Goal: Information Seeking & Learning: Learn about a topic

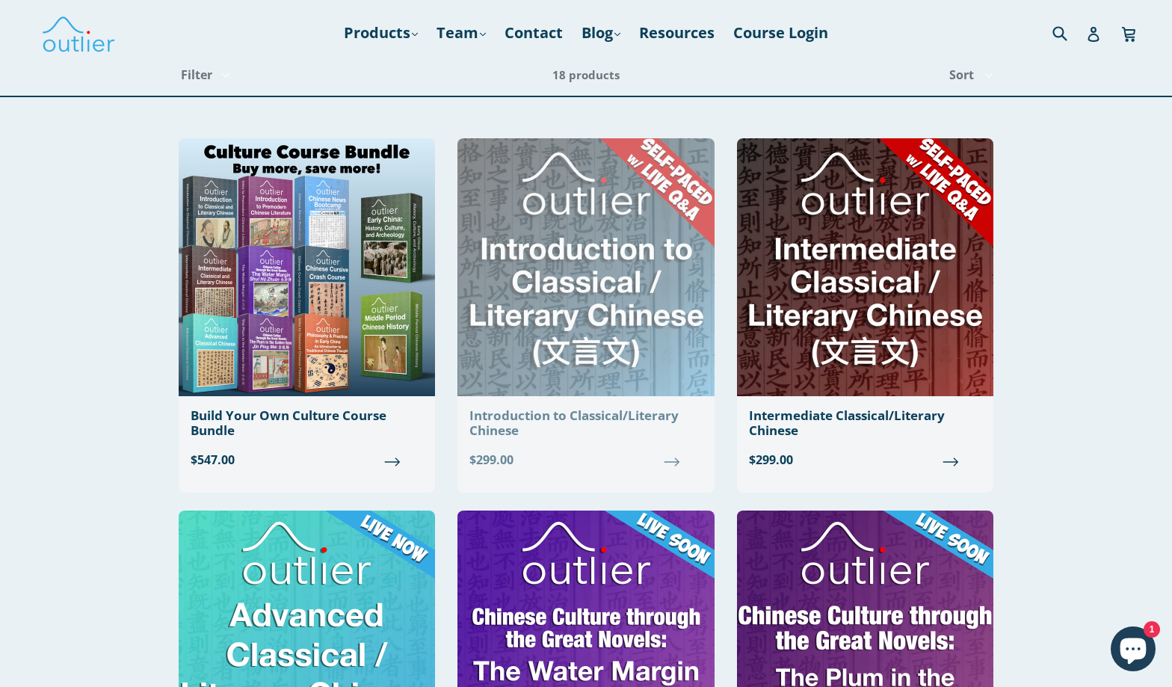
click at [528, 321] on img at bounding box center [585, 267] width 256 height 258
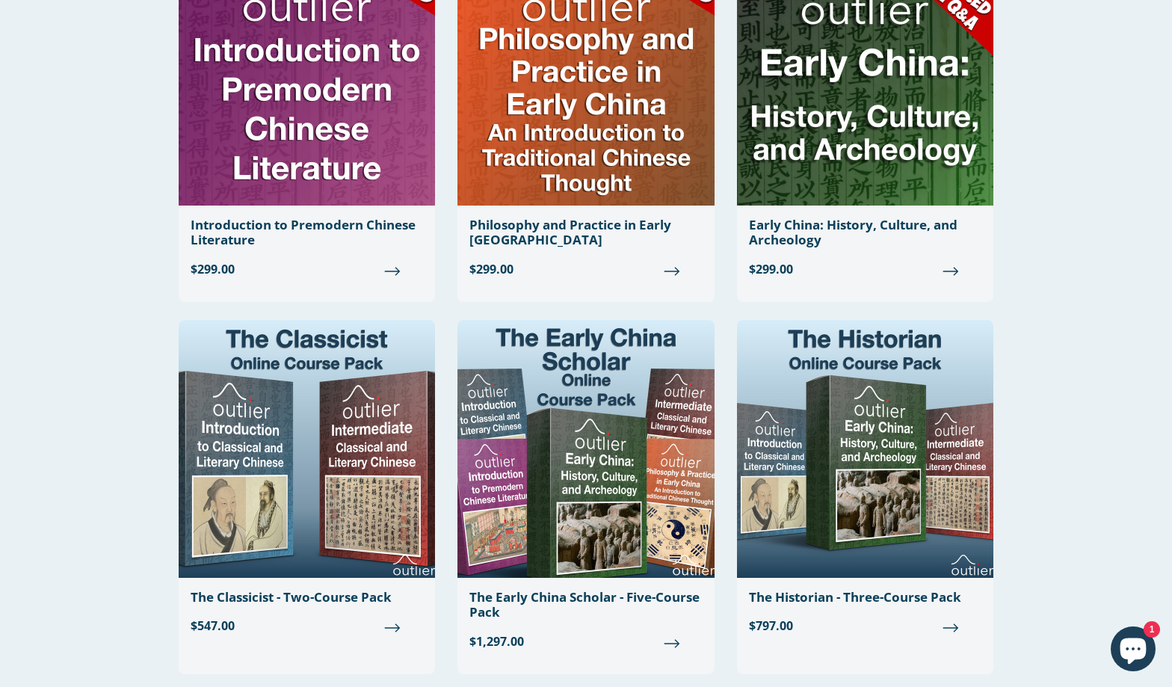
scroll to position [1006, 0]
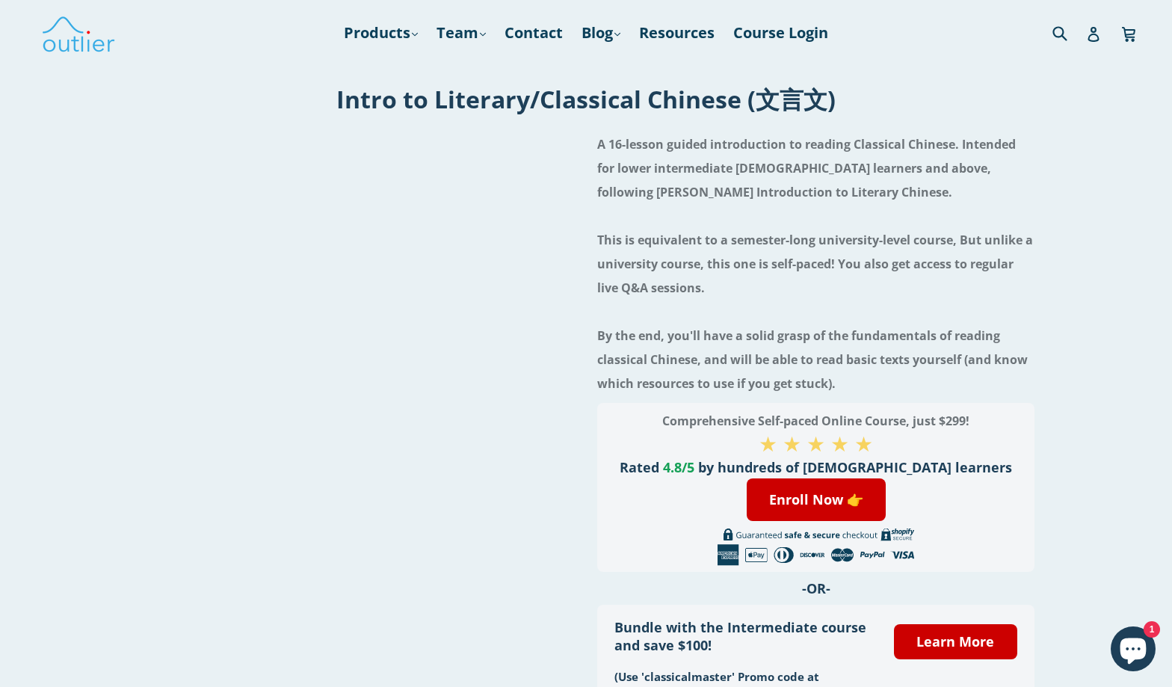
click at [394, 485] on div at bounding box center [356, 418] width 437 height 587
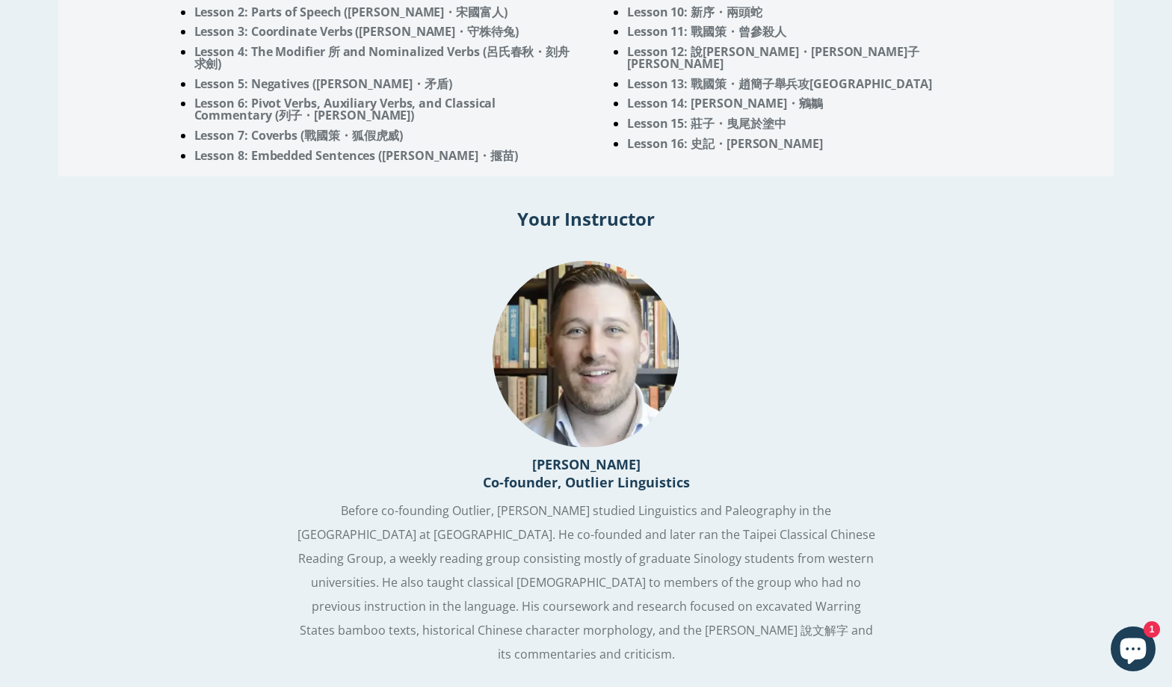
scroll to position [1260, 0]
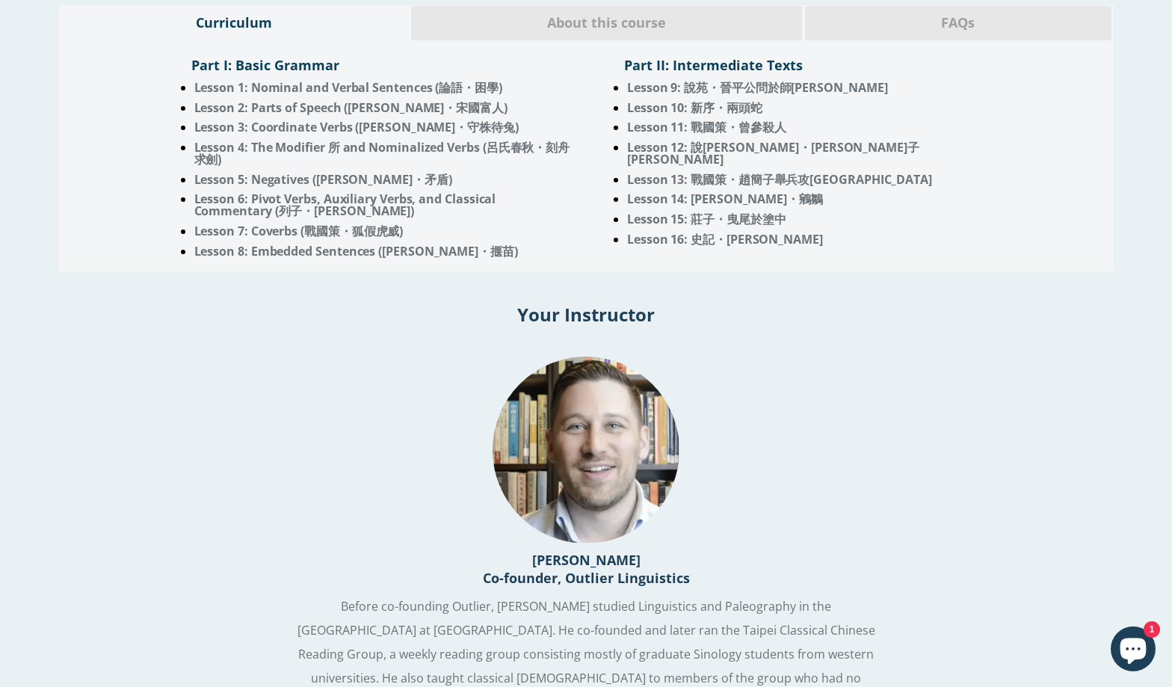
click at [262, 238] on ul "Lesson 1: Nominal and Verbal Sentences (論語・困學) Lesson 2: Parts of Speech ([PERS…" at bounding box center [369, 169] width 411 height 176
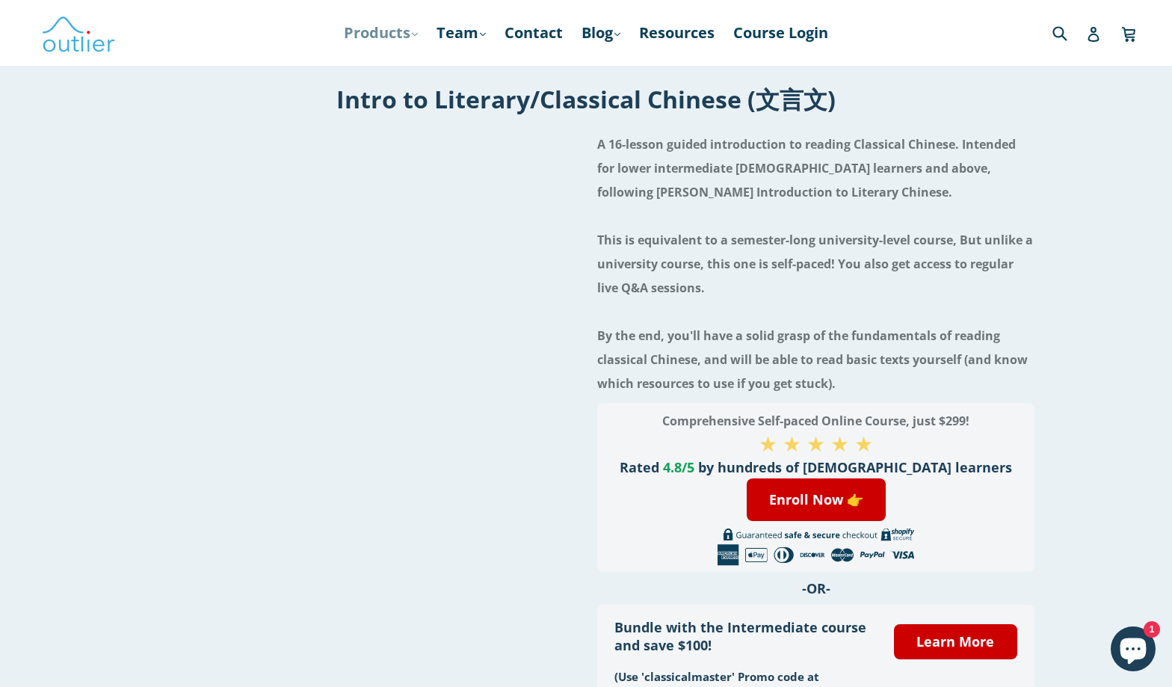
scroll to position [0, 0]
click at [406, 34] on link "Products .cls-1{fill:#231f20} expand" at bounding box center [380, 32] width 89 height 27
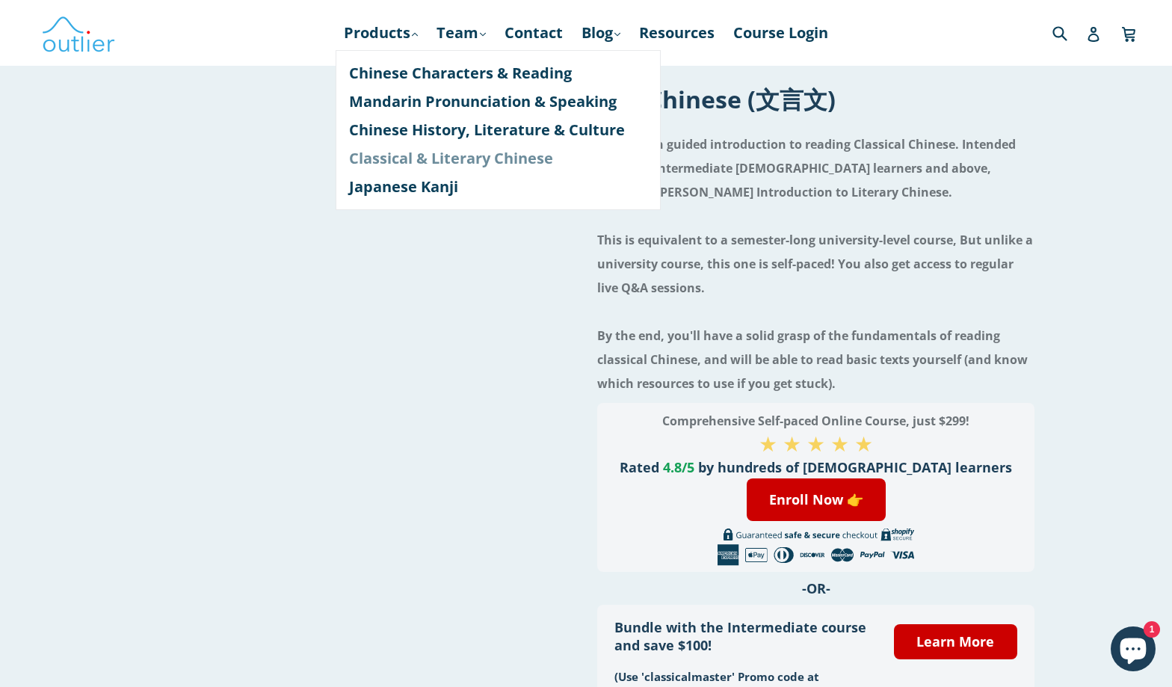
click at [401, 155] on link "Classical & Literary Chinese" at bounding box center [498, 158] width 298 height 28
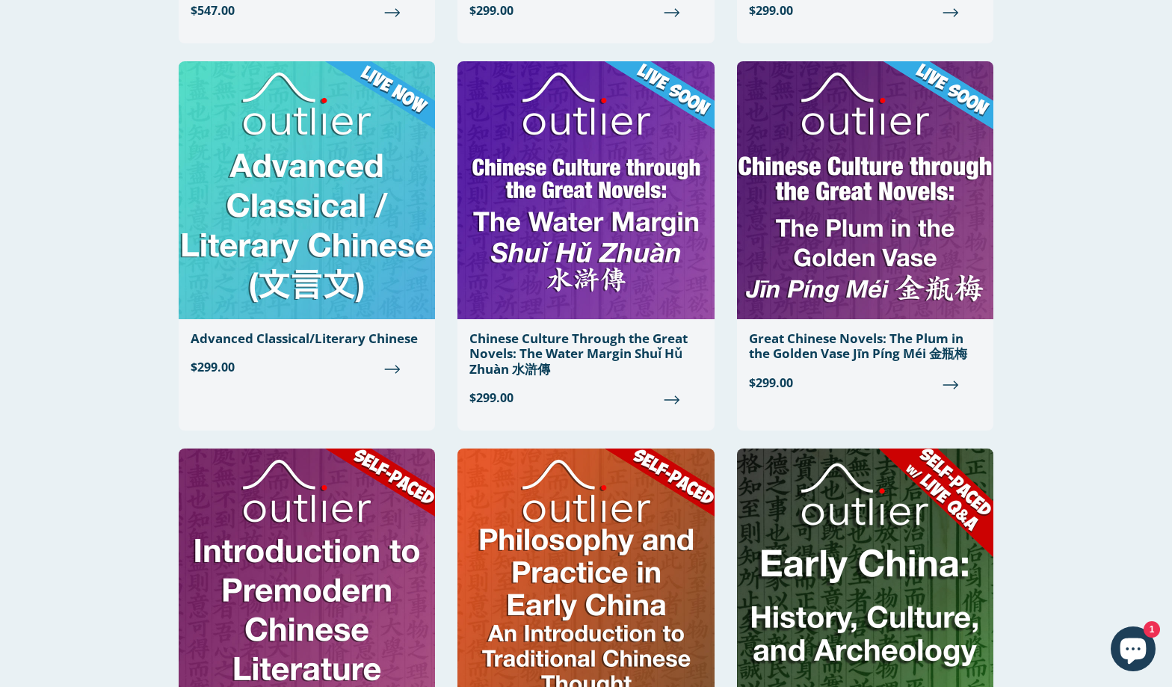
scroll to position [629, 0]
